Goal: Task Accomplishment & Management: Complete application form

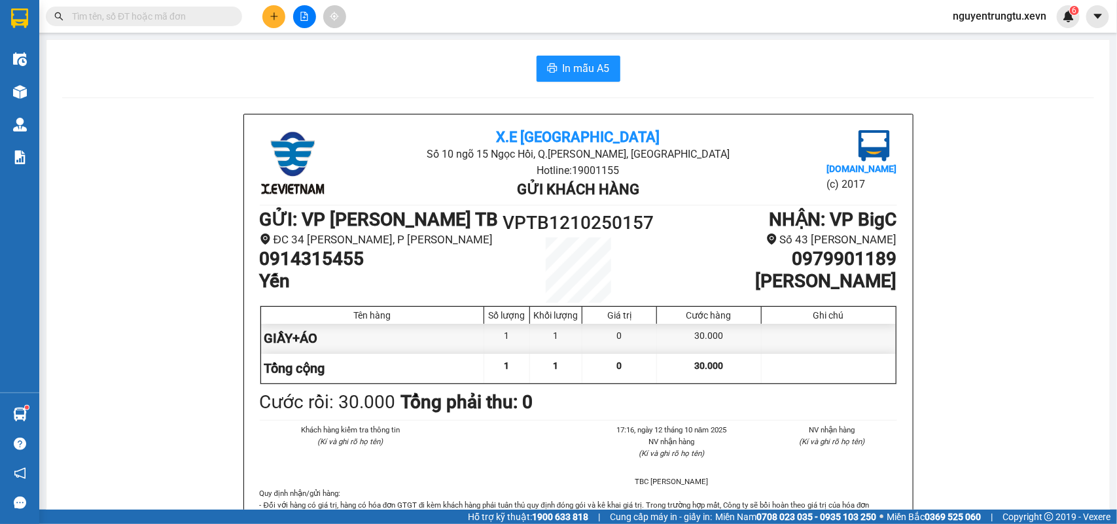
click at [278, 15] on icon "plus" at bounding box center [274, 16] width 9 height 9
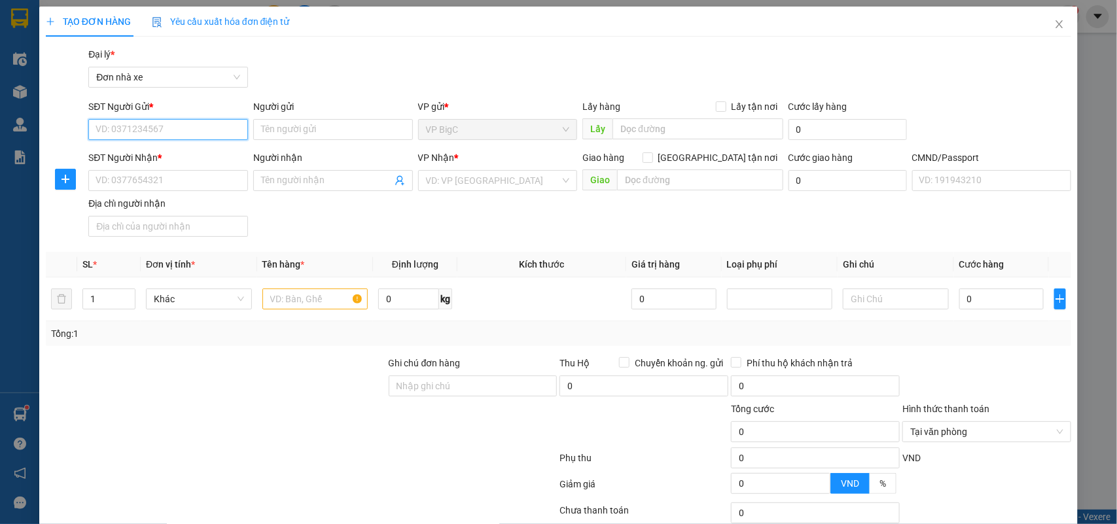
click at [177, 132] on input "SĐT Người Gửi *" at bounding box center [168, 129] width 160 height 21
drag, startPoint x: 177, startPoint y: 132, endPoint x: 160, endPoint y: 131, distance: 17.1
click at [177, 134] on input "SĐT Người Gửi *" at bounding box center [168, 129] width 160 height 21
type input "0947555409"
click at [164, 152] on div "0947555409 - [GEOGRAPHIC_DATA]" at bounding box center [169, 156] width 147 height 14
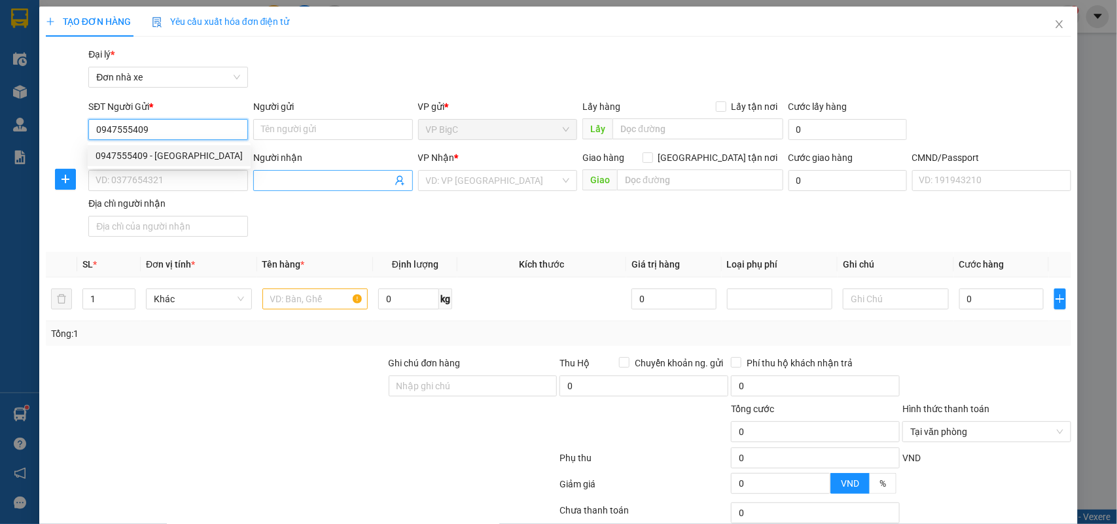
type input "HÀ"
type input "0814957947"
type input "[PERSON_NAME]"
type input "036197018392 [PERSON_NAME] [DATE] CẦU ĐÔNG"
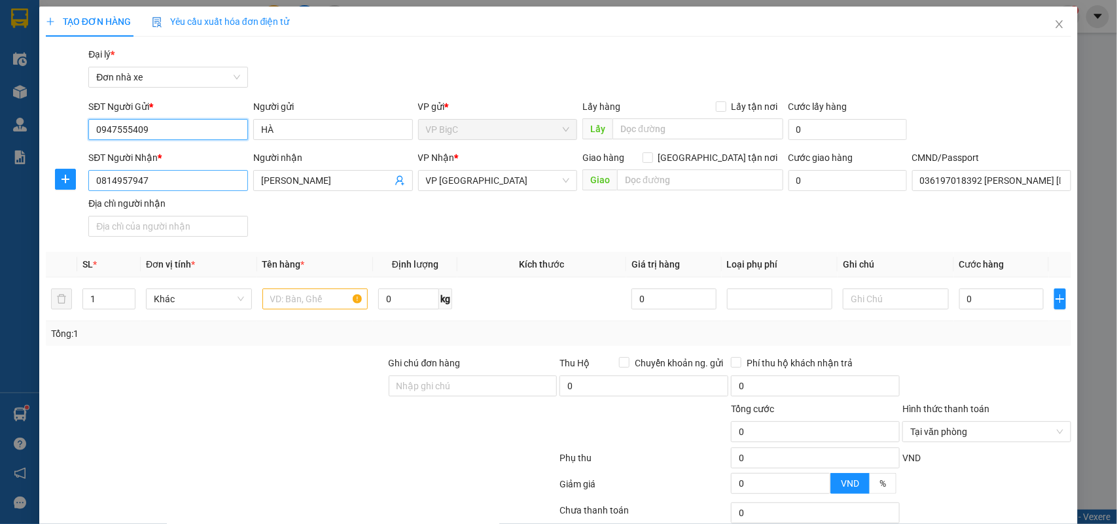
type input "0947555409"
click at [194, 182] on input "0814957947" at bounding box center [168, 180] width 160 height 21
type input "0814957947"
click at [171, 211] on div "0814957947 - [PERSON_NAME]" at bounding box center [167, 207] width 142 height 14
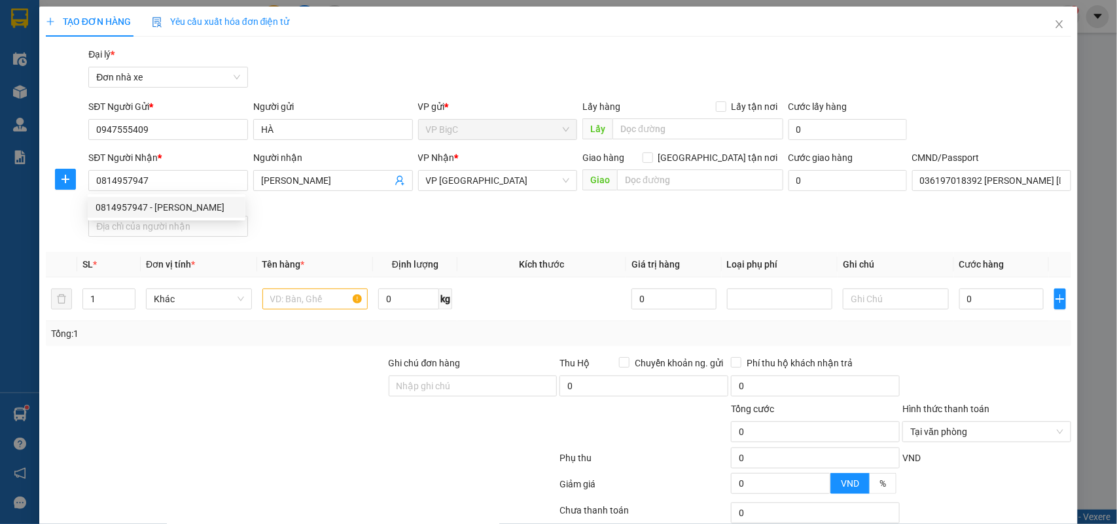
drag, startPoint x: 319, startPoint y: 223, endPoint x: 299, endPoint y: 265, distance: 47.1
click at [321, 223] on div "SĐT Người Nhận * 0814957947 Người nhận [PERSON_NAME] VP Nhận * VP [PERSON_NAME]…" at bounding box center [580, 197] width 988 height 92
click at [286, 296] on input "text" at bounding box center [315, 299] width 106 height 21
type input "căn cước"
click at [984, 315] on td "0" at bounding box center [1001, 300] width 95 height 44
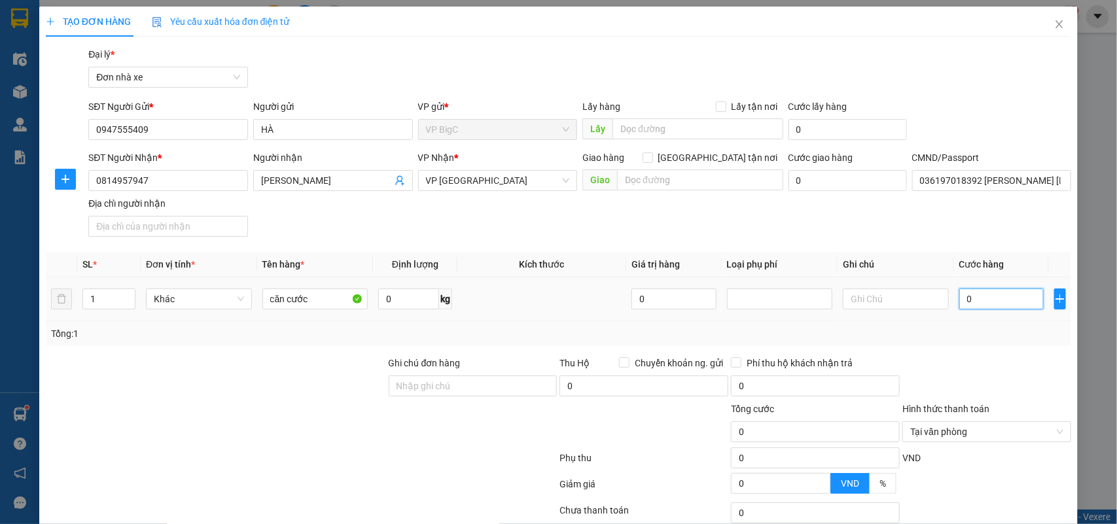
click at [984, 310] on input "0" at bounding box center [1001, 299] width 84 height 21
type input "2"
type input "25"
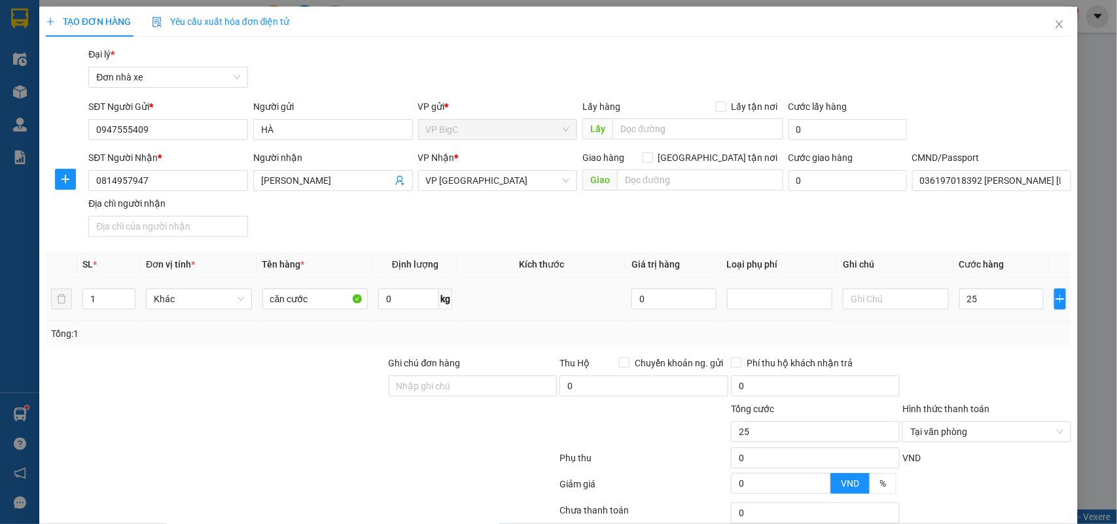
type input "25.000"
click at [983, 346] on div "Tổng: 1" at bounding box center [559, 333] width 1026 height 25
click at [979, 338] on div "Tổng: 1" at bounding box center [559, 334] width 1016 height 14
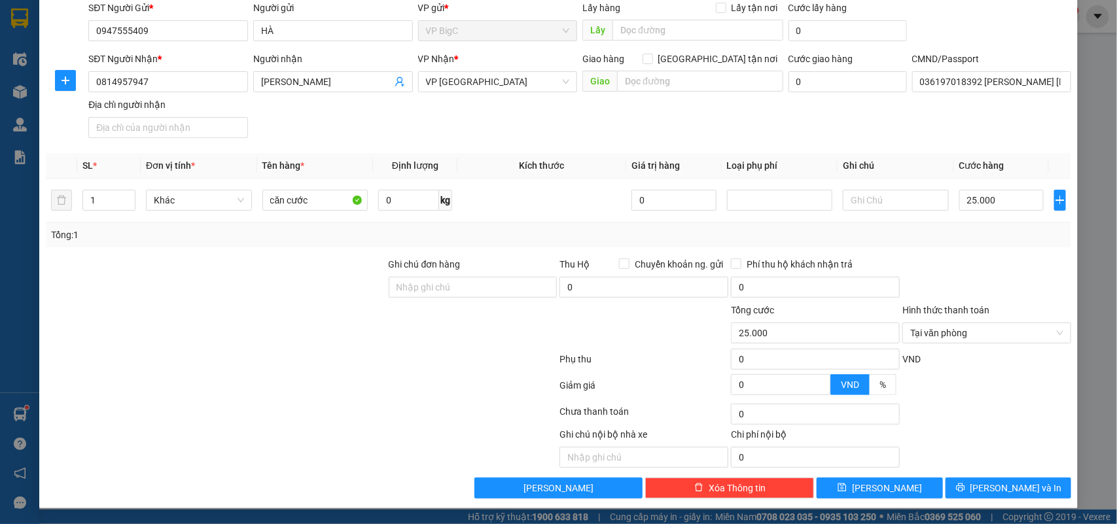
click at [989, 270] on div at bounding box center [986, 280] width 171 height 46
drag, startPoint x: 1008, startPoint y: 281, endPoint x: 1048, endPoint y: 319, distance: 55.6
click at [1010, 282] on div at bounding box center [986, 280] width 171 height 46
type input "25.000"
click at [1024, 488] on button "[PERSON_NAME] và In" at bounding box center [1009, 488] width 126 height 21
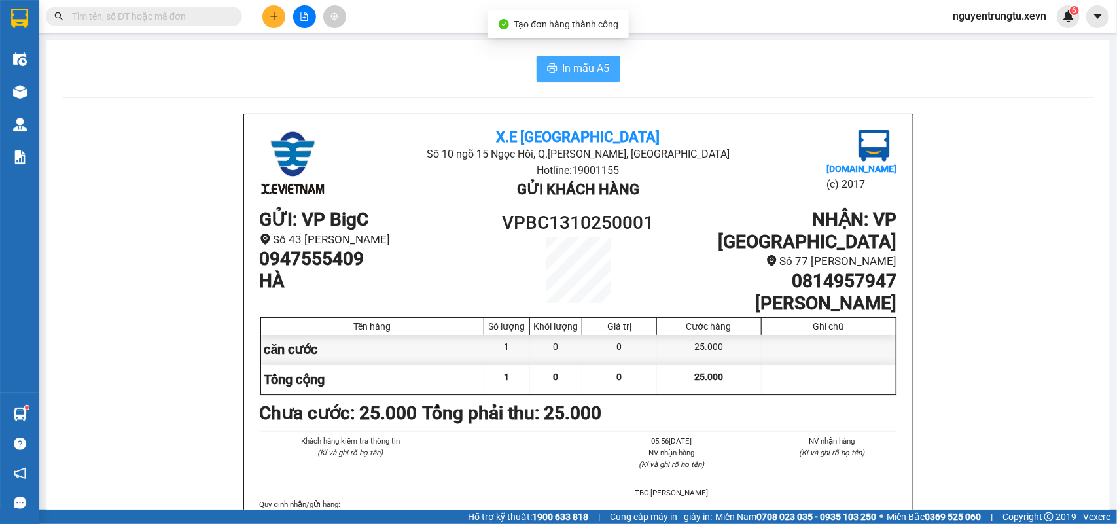
click at [592, 61] on span "In mẫu A5" at bounding box center [586, 68] width 47 height 16
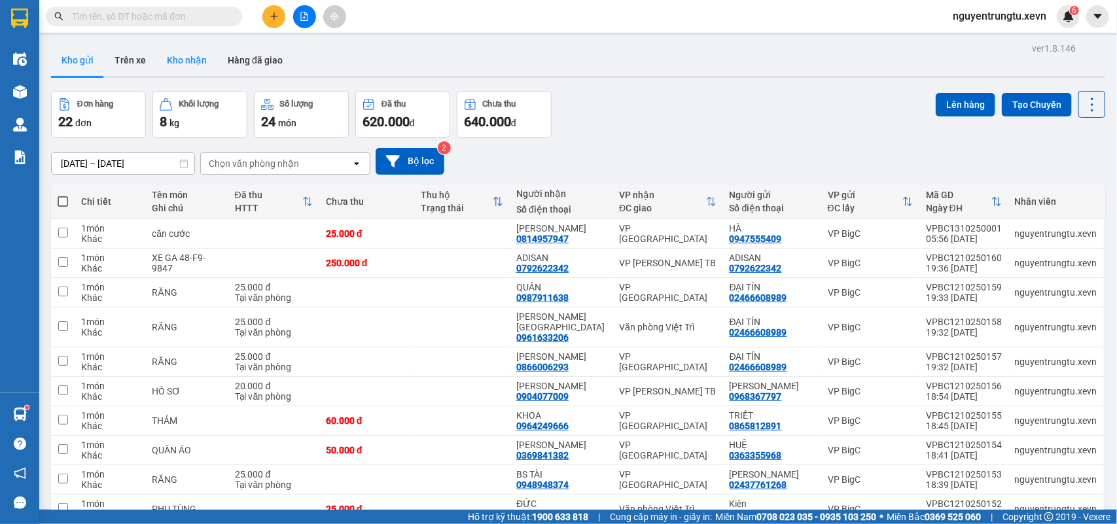
click at [183, 64] on button "Kho nhận" at bounding box center [186, 60] width 61 height 31
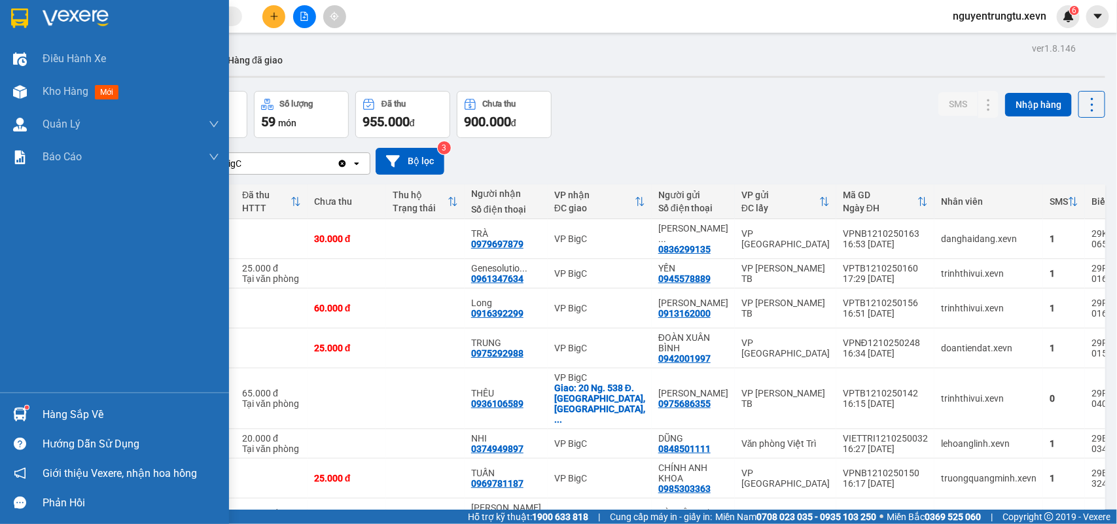
click at [16, 408] on img at bounding box center [20, 415] width 14 height 14
